Goal: Navigation & Orientation: Find specific page/section

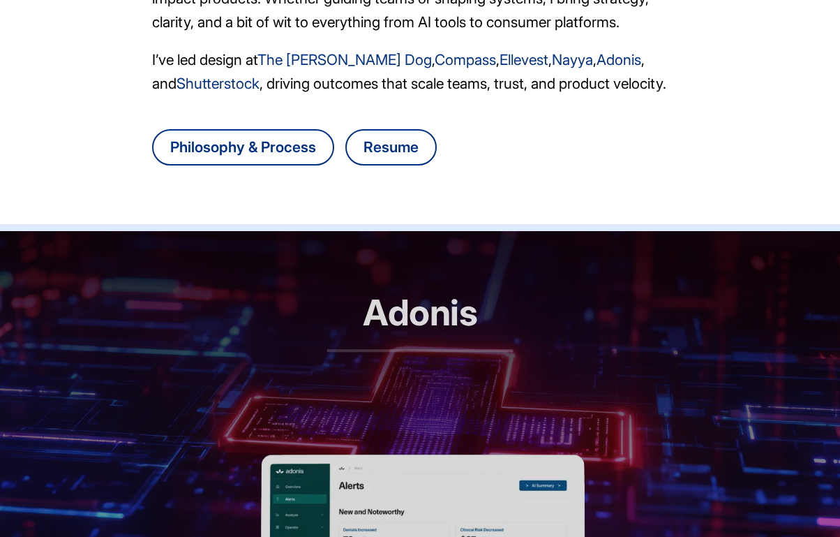
scroll to position [657, 0]
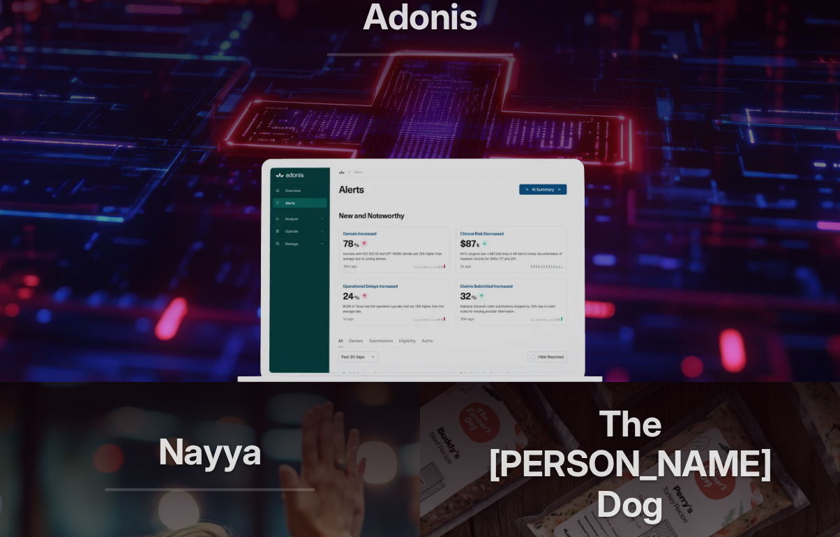
click at [295, 260] on img at bounding box center [419, 269] width 365 height 223
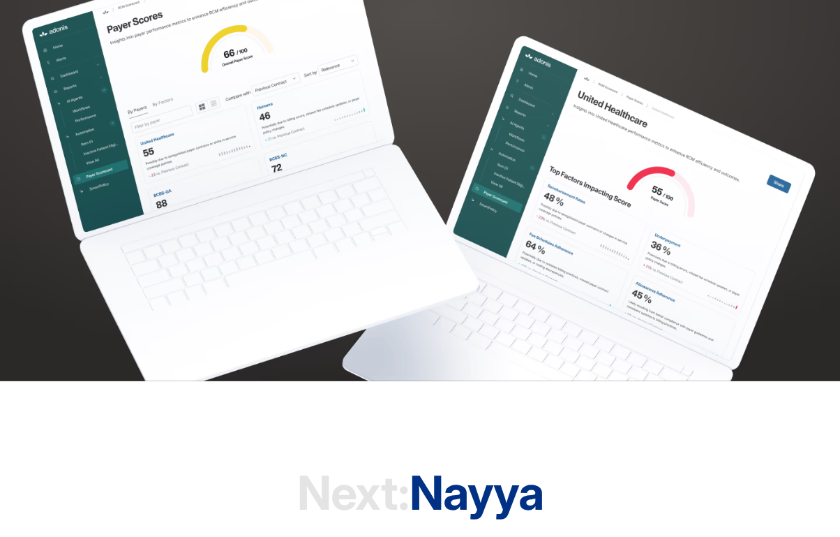
scroll to position [3646, 0]
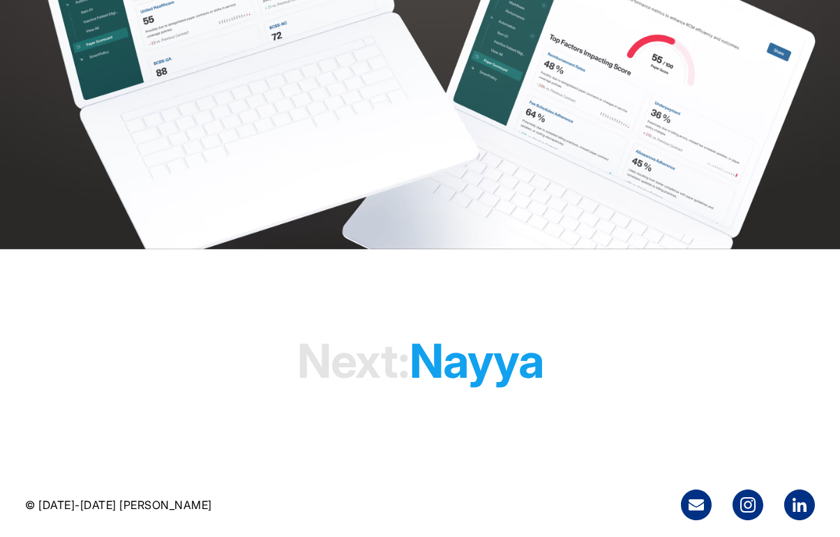
click at [479, 375] on h1 "Next: Nayya" at bounding box center [420, 360] width 246 height 107
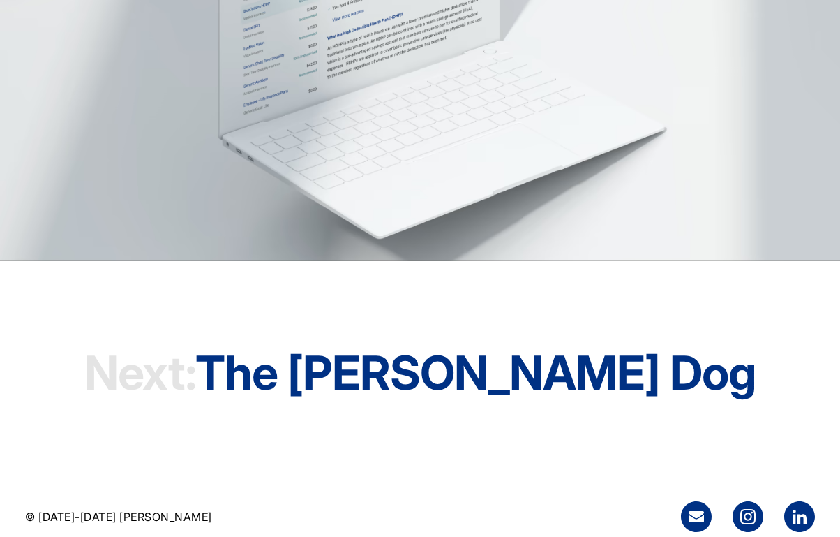
scroll to position [3921, 0]
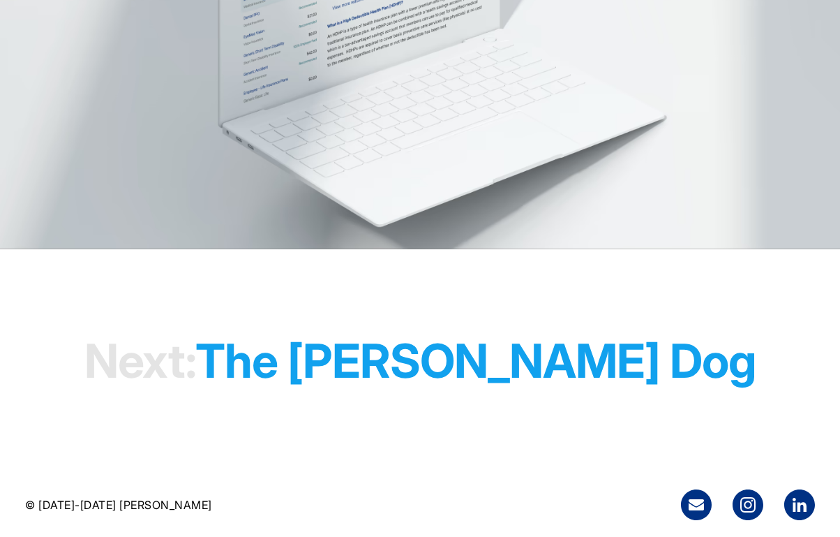
click at [483, 355] on h1 "Next: The Farmer's Dog" at bounding box center [420, 360] width 672 height 107
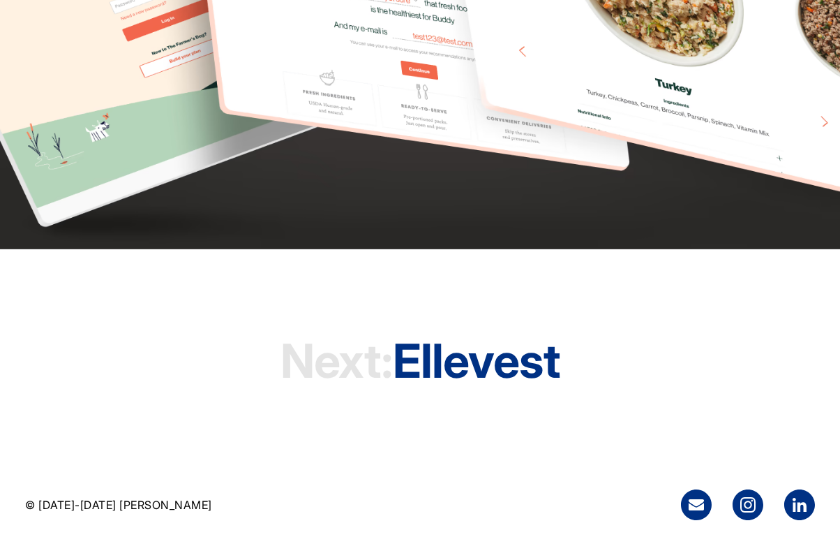
scroll to position [4039, 0]
click at [472, 370] on h1 "Next: Ellevest" at bounding box center [421, 360] width 280 height 107
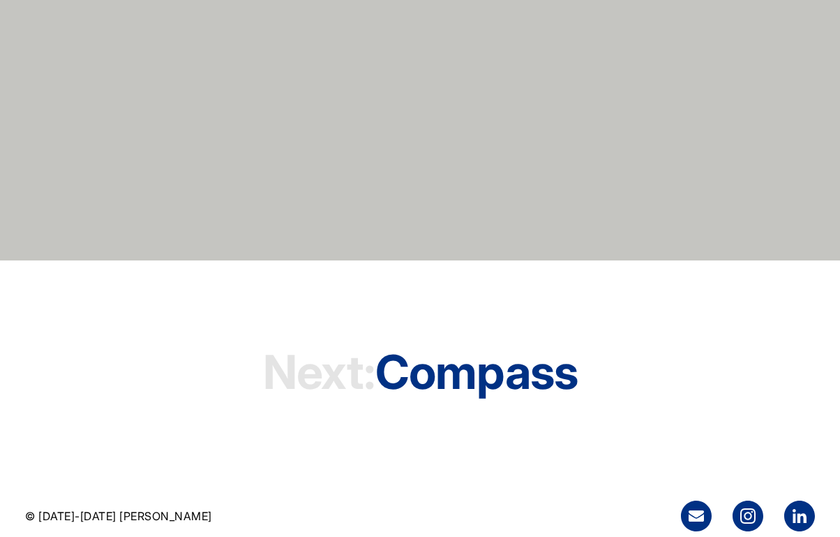
scroll to position [6552, 0]
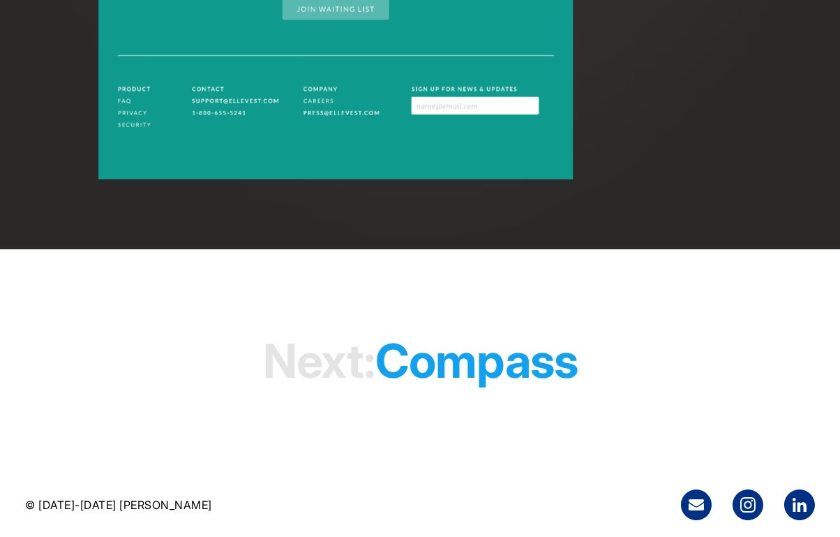
click at [481, 360] on h1 "Next: Compass" at bounding box center [420, 360] width 315 height 107
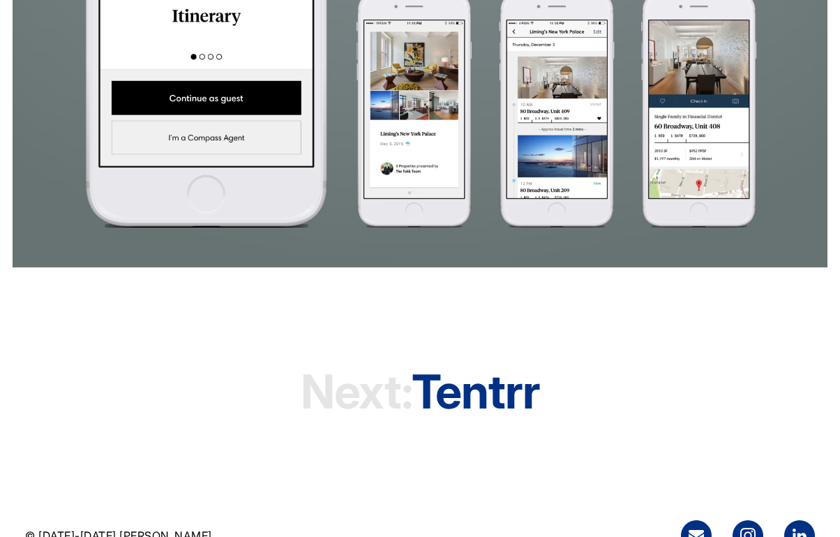
scroll to position [2076, 0]
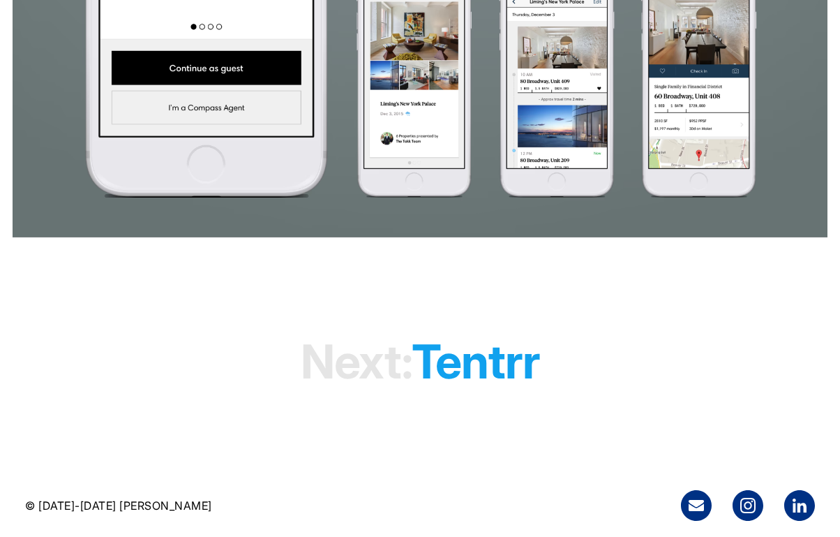
click at [475, 373] on h1 "Next: tentrr" at bounding box center [420, 361] width 239 height 107
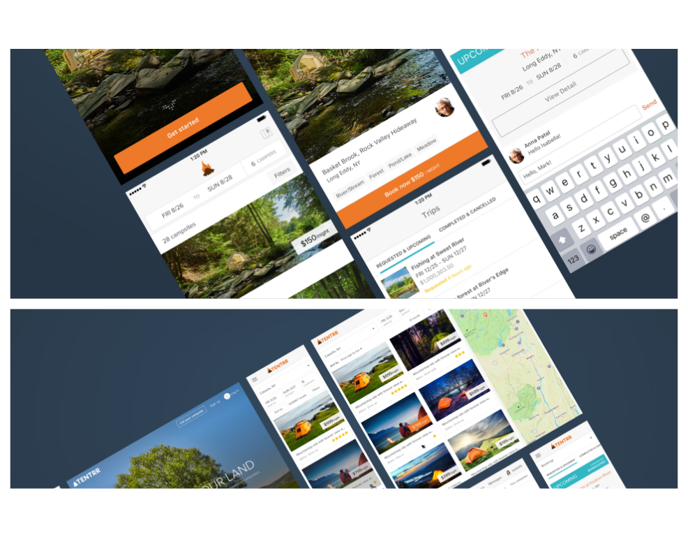
scroll to position [878, 0]
